Goal: Task Accomplishment & Management: Manage account settings

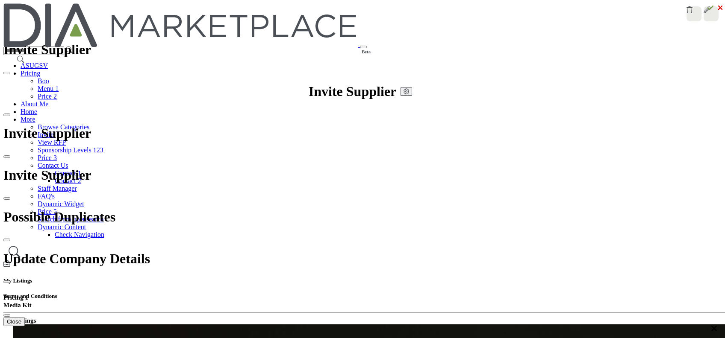
scroll to position [128, 0]
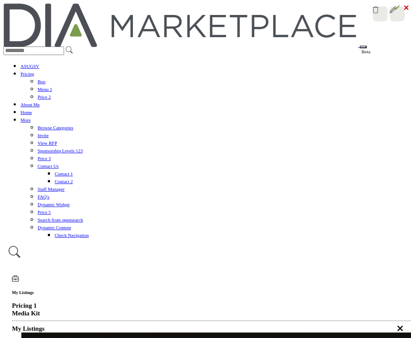
scroll to position [499, 0]
